Goal: Information Seeking & Learning: Learn about a topic

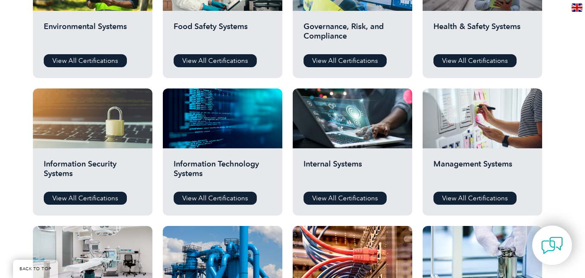
scroll to position [390, 0]
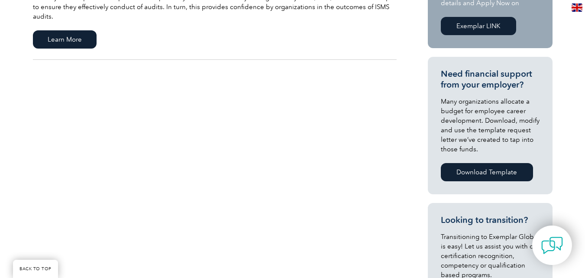
scroll to position [130, 0]
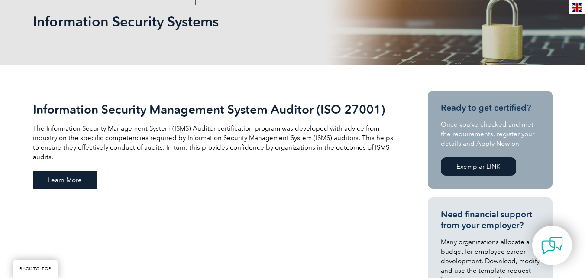
click at [56, 171] on span "Learn More" at bounding box center [65, 180] width 64 height 18
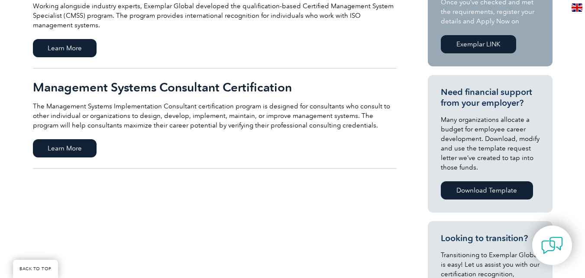
scroll to position [390, 0]
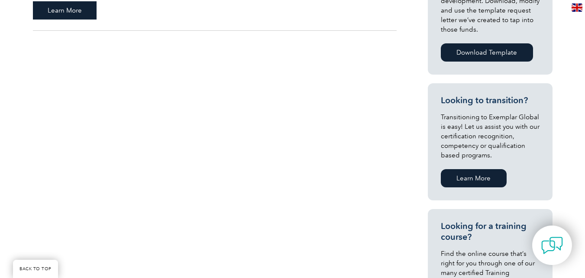
click at [62, 14] on span "Learn More" at bounding box center [65, 10] width 64 height 18
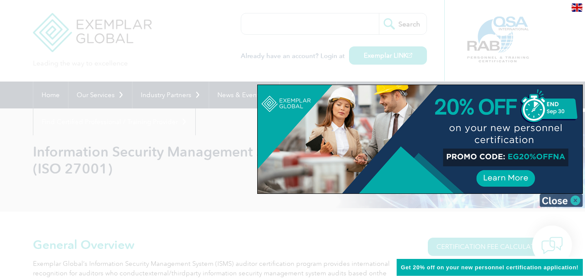
click at [574, 203] on img at bounding box center [561, 200] width 43 height 13
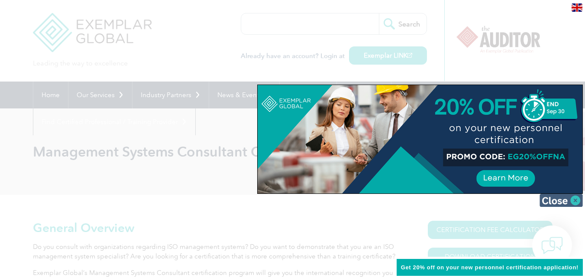
click at [575, 200] on img at bounding box center [561, 200] width 43 height 13
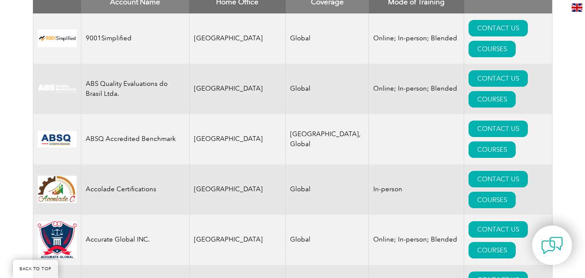
scroll to position [130, 0]
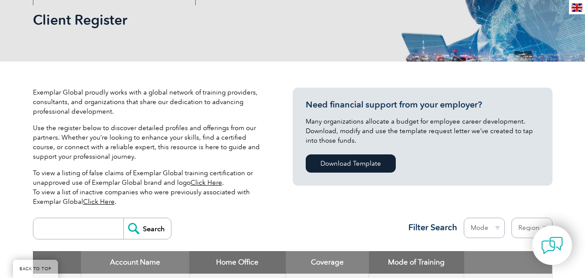
click at [495, 229] on select "Mode Online In-person Blended" at bounding box center [484, 227] width 41 height 20
select select "Blended"
click at [464, 217] on select "Mode Online In-person Blended" at bounding box center [484, 227] width 41 height 20
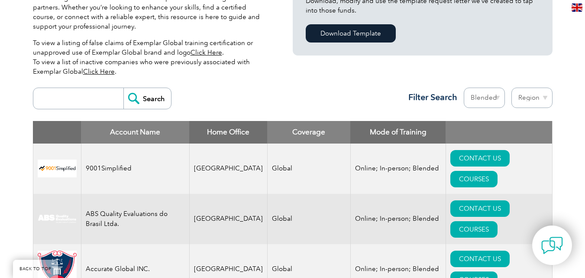
scroll to position [260, 0]
click at [497, 98] on select "Mode Online In-person Blended" at bounding box center [484, 97] width 41 height 20
select select "Online"
click at [464, 87] on select "Mode Online In-person Blended" at bounding box center [484, 97] width 41 height 20
click at [544, 98] on select "Region [GEOGRAPHIC_DATA] [GEOGRAPHIC_DATA] [GEOGRAPHIC_DATA] [GEOGRAPHIC_DATA] …" at bounding box center [532, 97] width 41 height 20
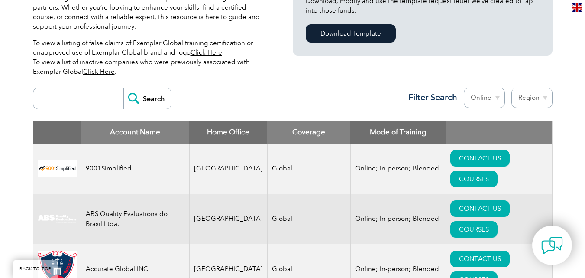
select select "[GEOGRAPHIC_DATA]"
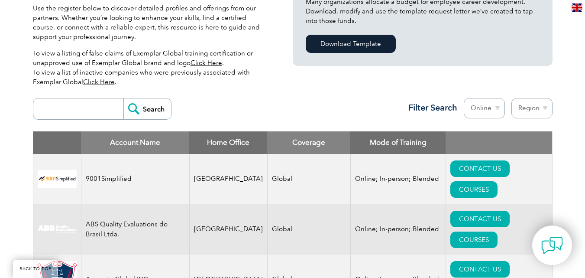
scroll to position [263, 0]
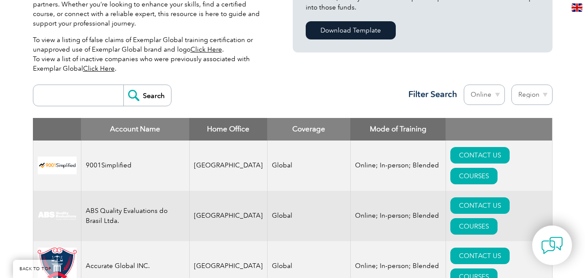
click at [544, 95] on select "Region Australia Bahrain Bangladesh Brazil Canada Colombia Dominican Republic E…" at bounding box center [532, 94] width 41 height 20
select select "[GEOGRAPHIC_DATA]"
click at [512, 84] on select "Region Australia Bahrain Bangladesh Brazil Canada Colombia Dominican Republic E…" at bounding box center [532, 94] width 41 height 20
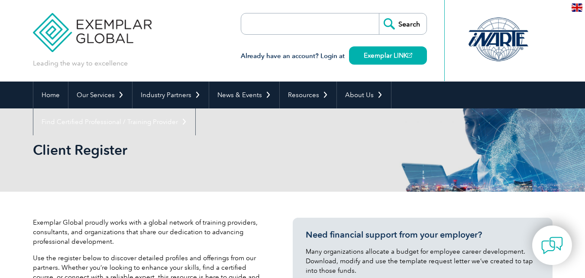
select select "[GEOGRAPHIC_DATA]"
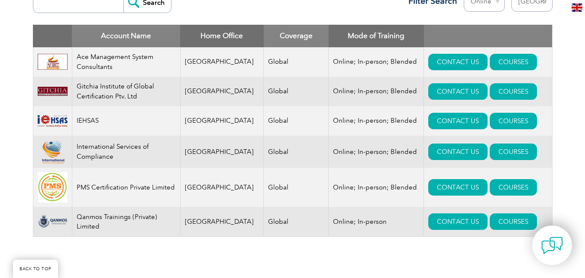
scroll to position [354, 0]
